Goal: Find specific page/section: Find specific page/section

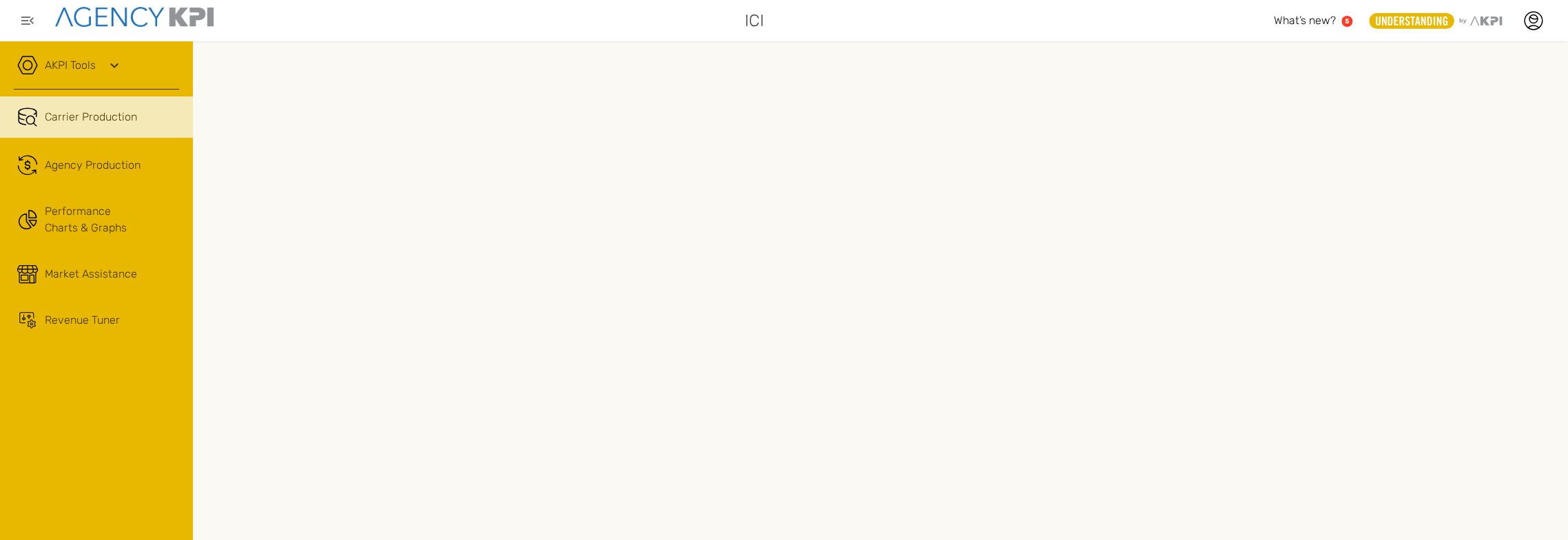
click at [69, 55] on div "AKPI Tools" at bounding box center [97, 72] width 165 height 34
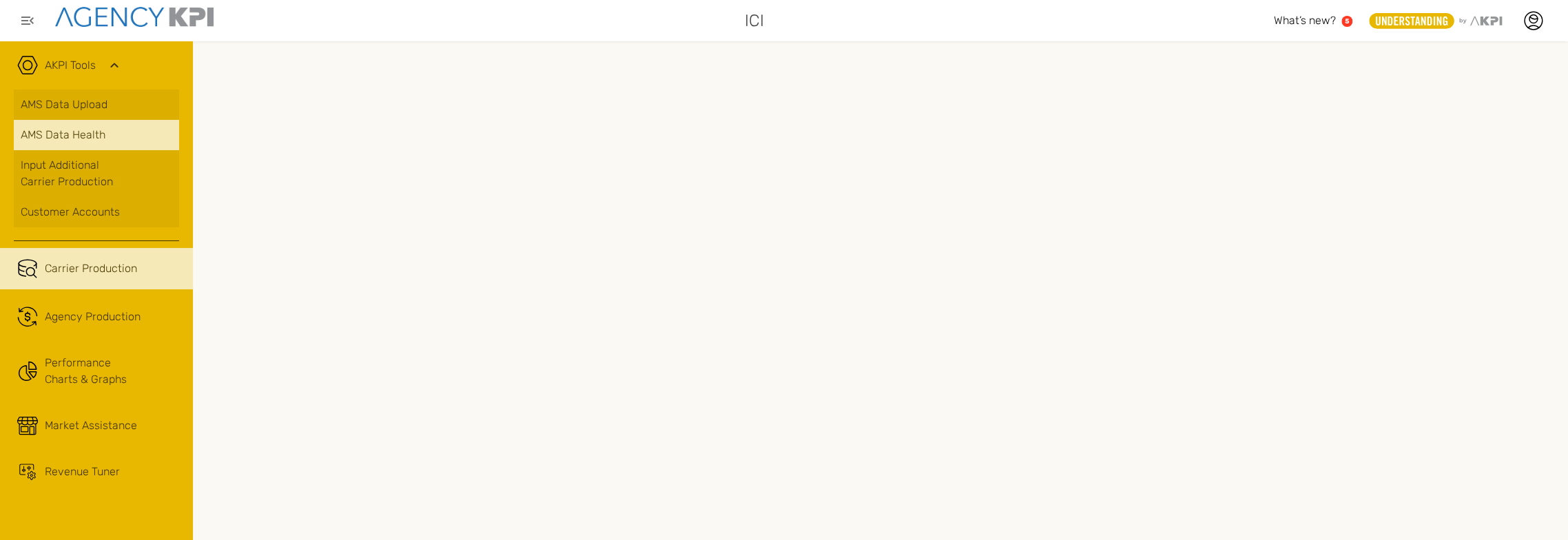
click at [90, 124] on link "AMS Data Health" at bounding box center [97, 135] width 165 height 31
